Goal: Transaction & Acquisition: Purchase product/service

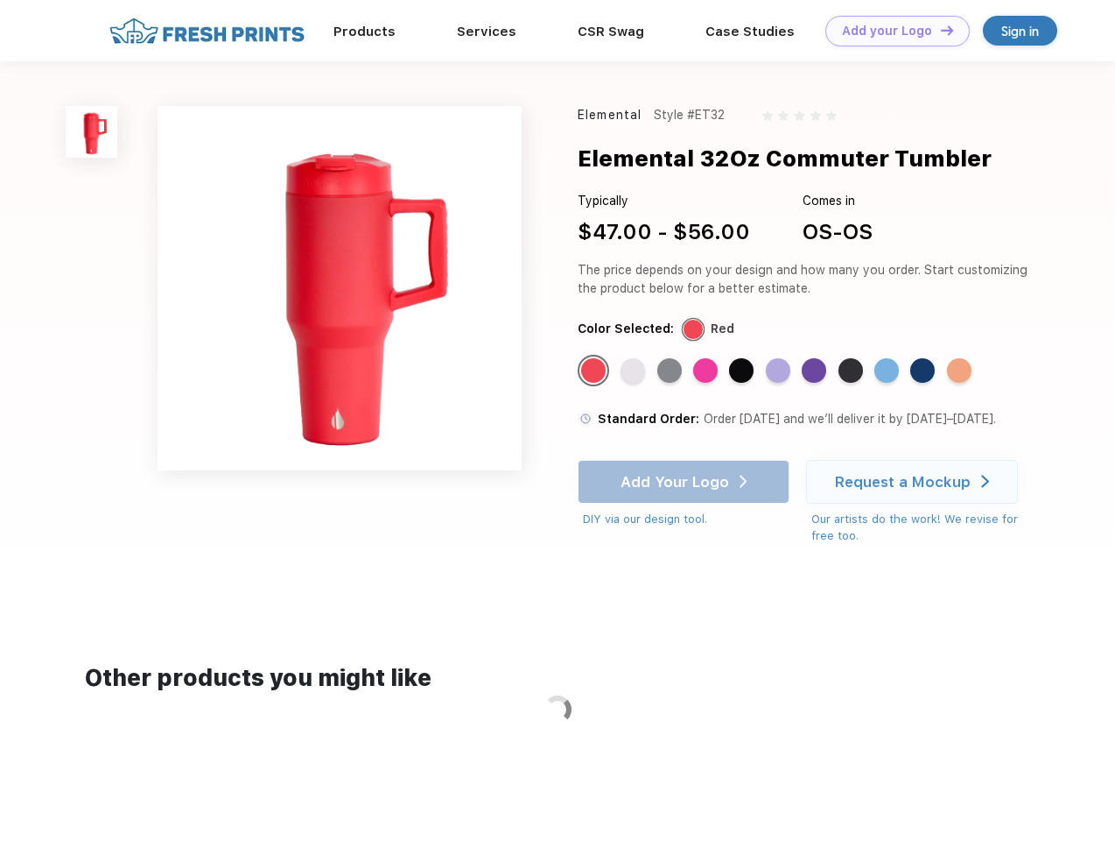
click at [891, 31] on link "Add your Logo Design Tool" at bounding box center [898, 31] width 144 height 31
click at [0, 0] on div "Design Tool" at bounding box center [0, 0] width 0 height 0
click at [939, 30] on link "Add your Logo Design Tool" at bounding box center [898, 31] width 144 height 31
click at [92, 131] on img at bounding box center [92, 132] width 52 height 52
click at [595, 371] on div "Standard Color" at bounding box center [593, 370] width 25 height 25
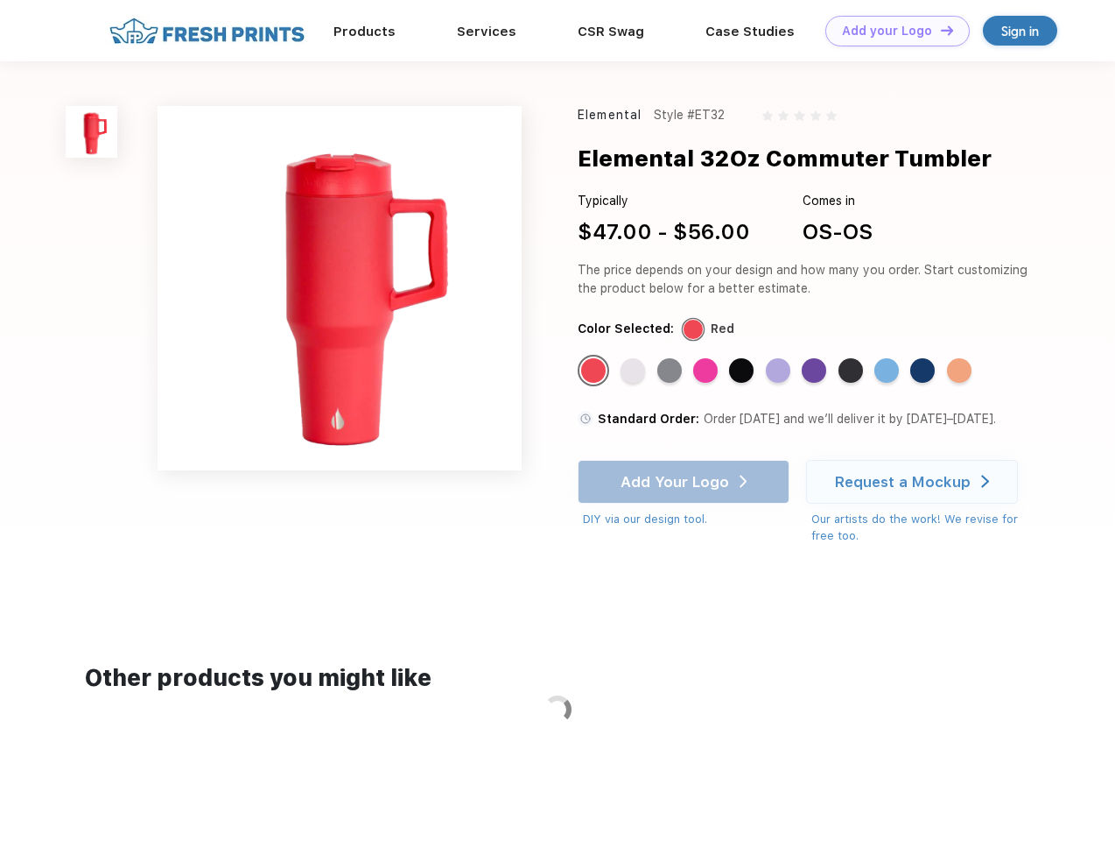
click at [635, 371] on div "Standard Color" at bounding box center [633, 370] width 25 height 25
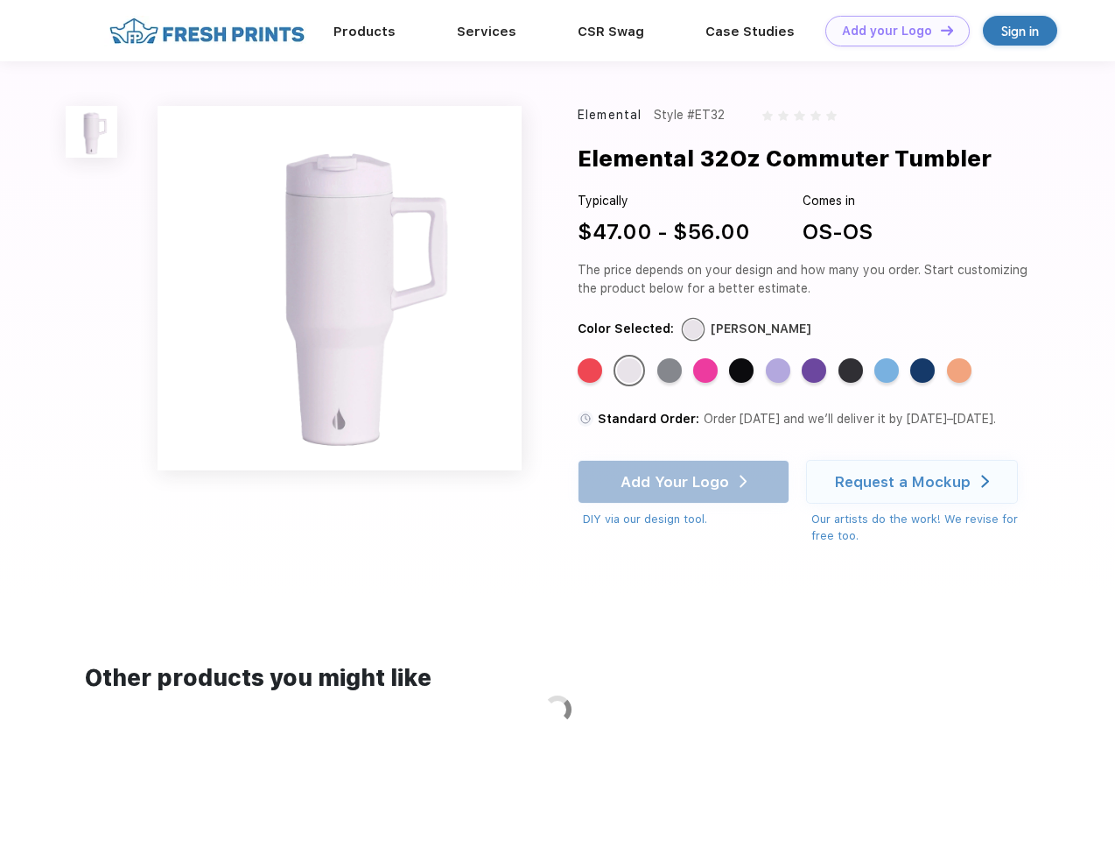
click at [672, 371] on div "Standard Color" at bounding box center [670, 370] width 25 height 25
click at [707, 371] on div "Standard Color" at bounding box center [705, 370] width 25 height 25
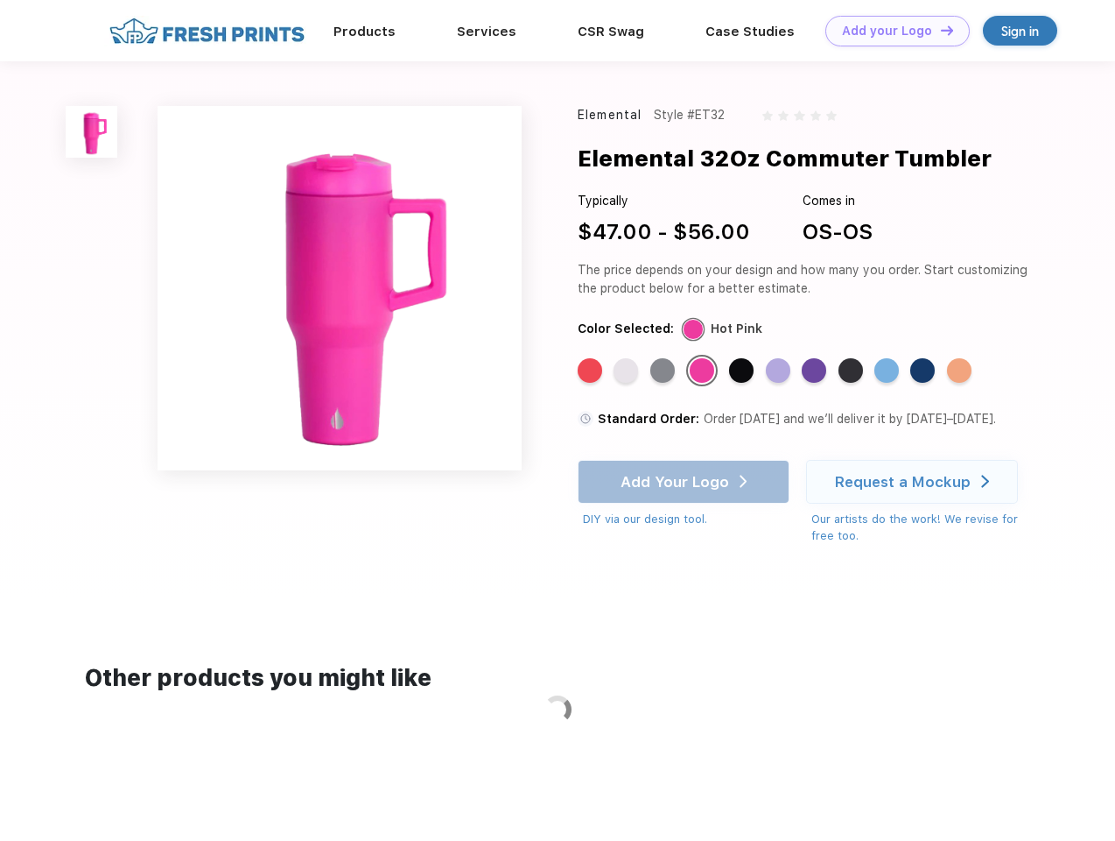
click at [743, 371] on div "Standard Color" at bounding box center [741, 370] width 25 height 25
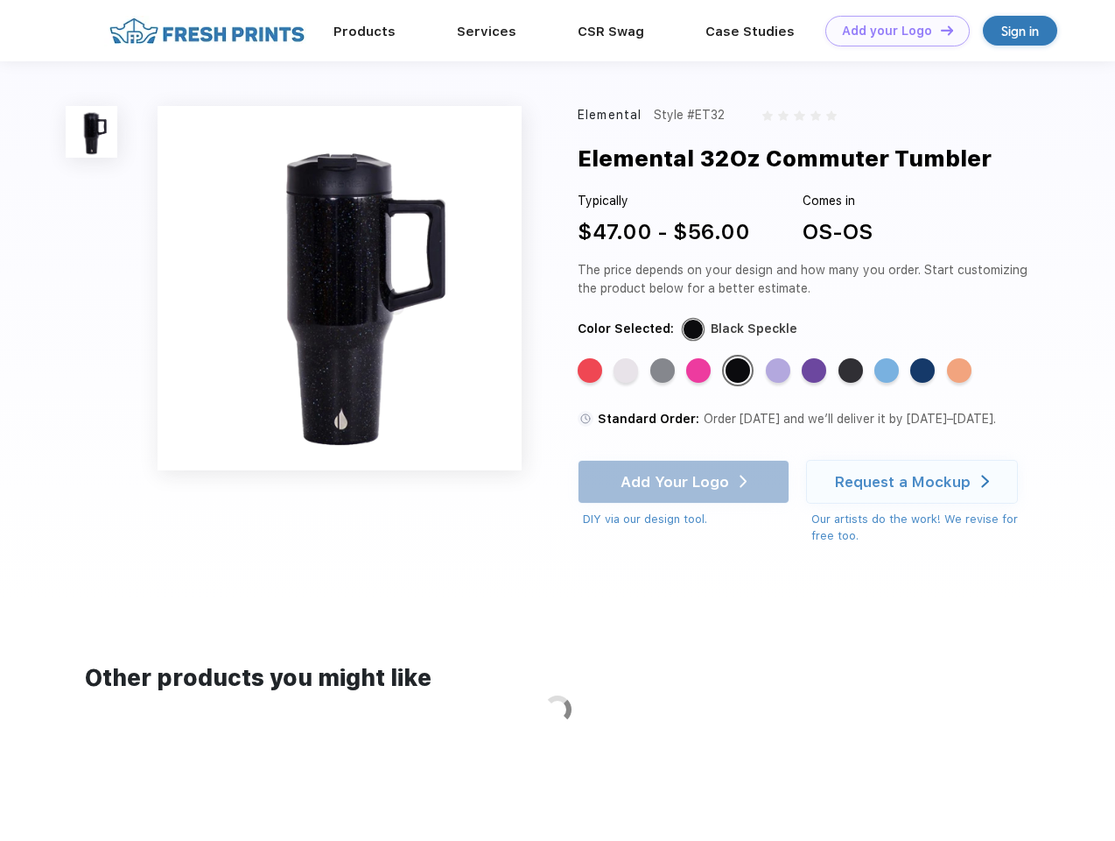
click at [780, 371] on div "Standard Color" at bounding box center [778, 370] width 25 height 25
